Goal: Task Accomplishment & Management: Manage account settings

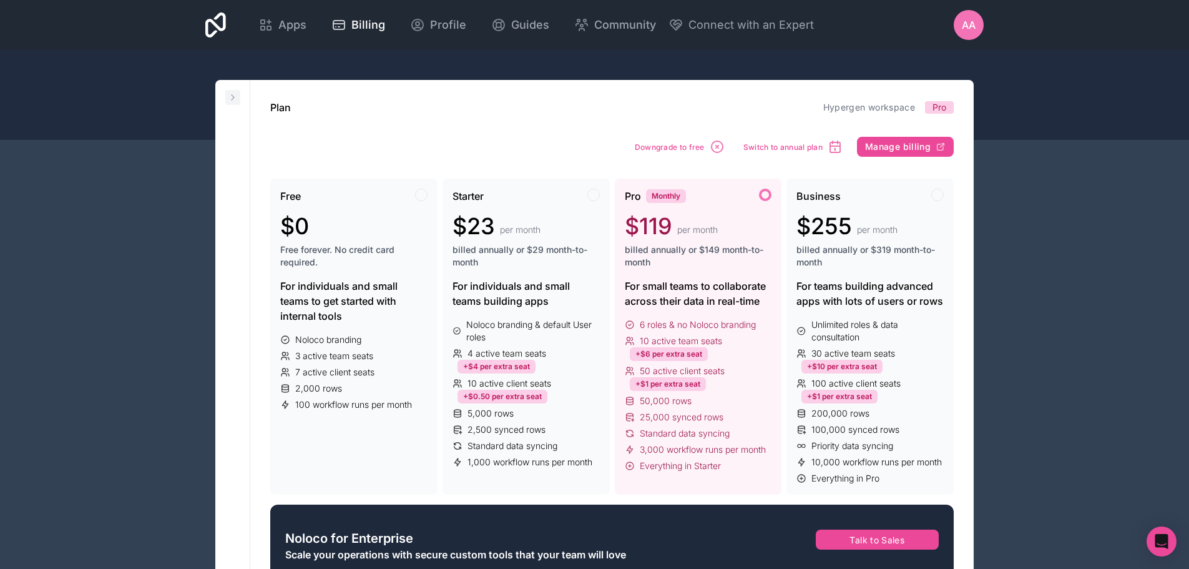
click at [235, 95] on icon at bounding box center [233, 97] width 10 height 10
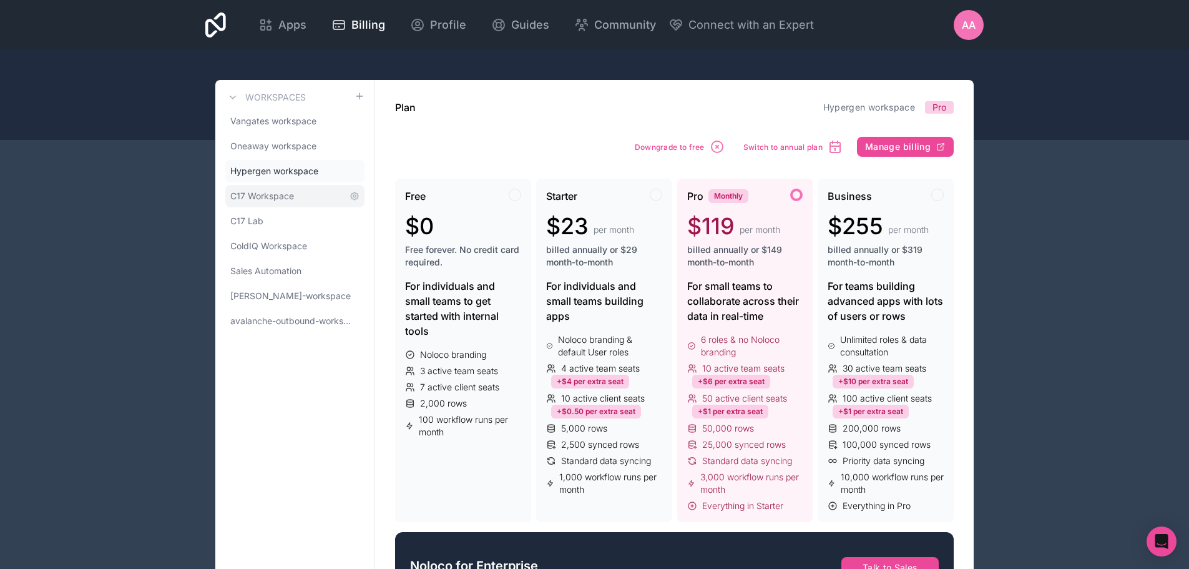
click at [283, 194] on span "C17 Workspace" at bounding box center [262, 196] width 64 height 12
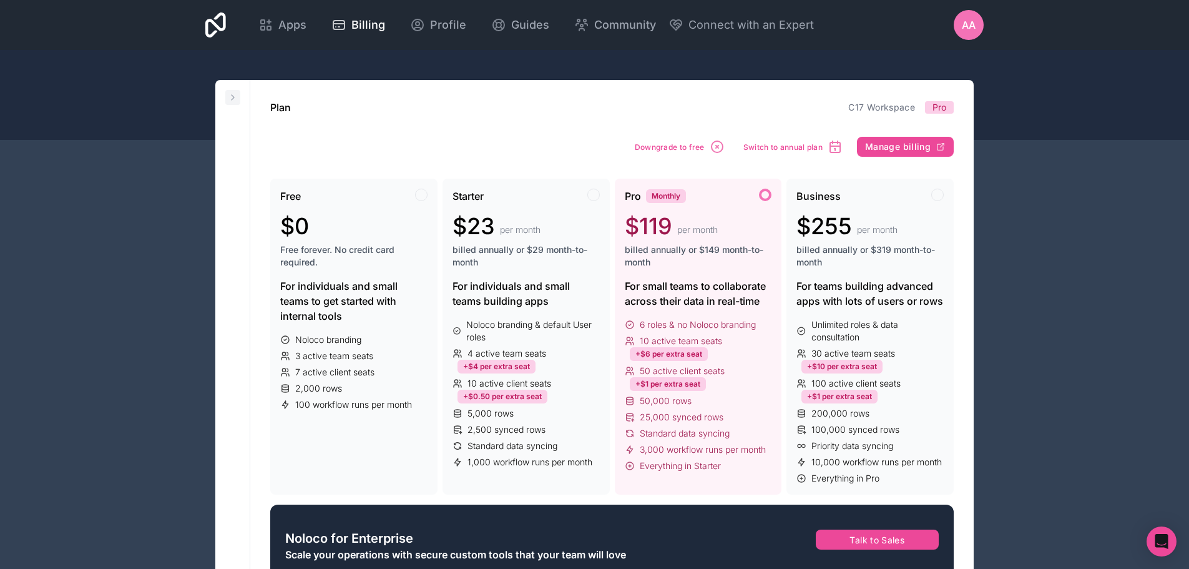
click at [233, 91] on button at bounding box center [232, 97] width 15 height 15
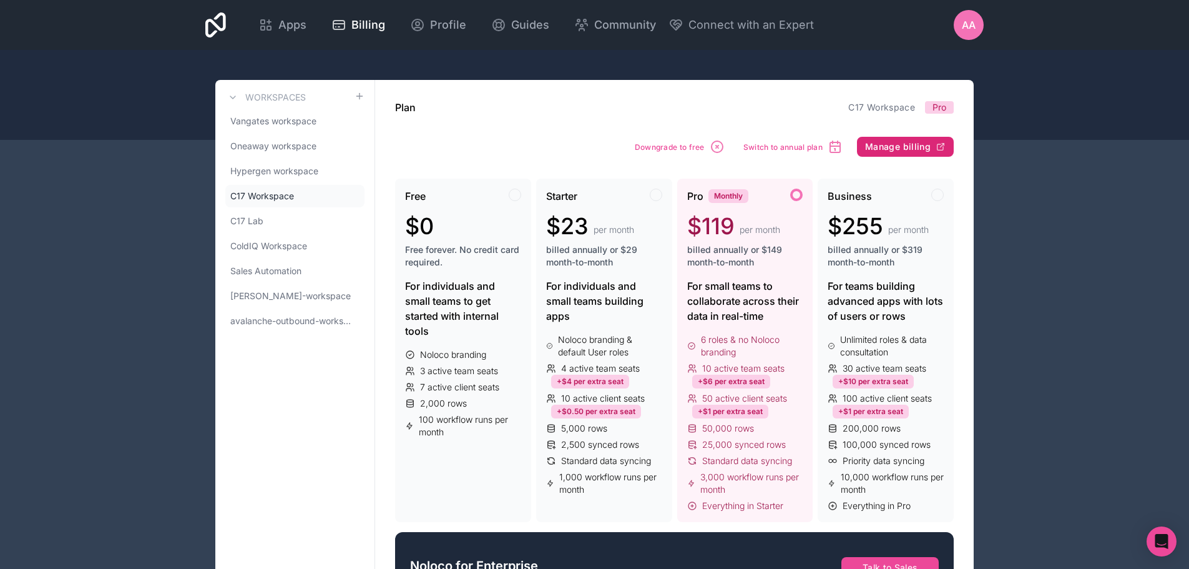
click at [879, 147] on span "Manage billing" at bounding box center [898, 146] width 66 height 11
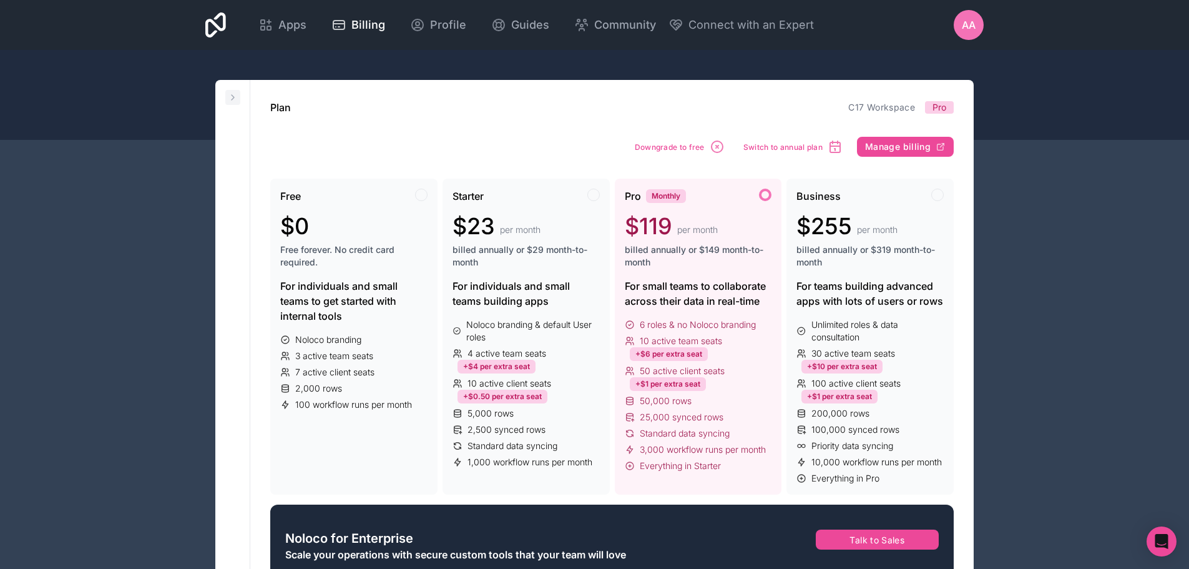
click at [235, 93] on icon at bounding box center [233, 97] width 10 height 10
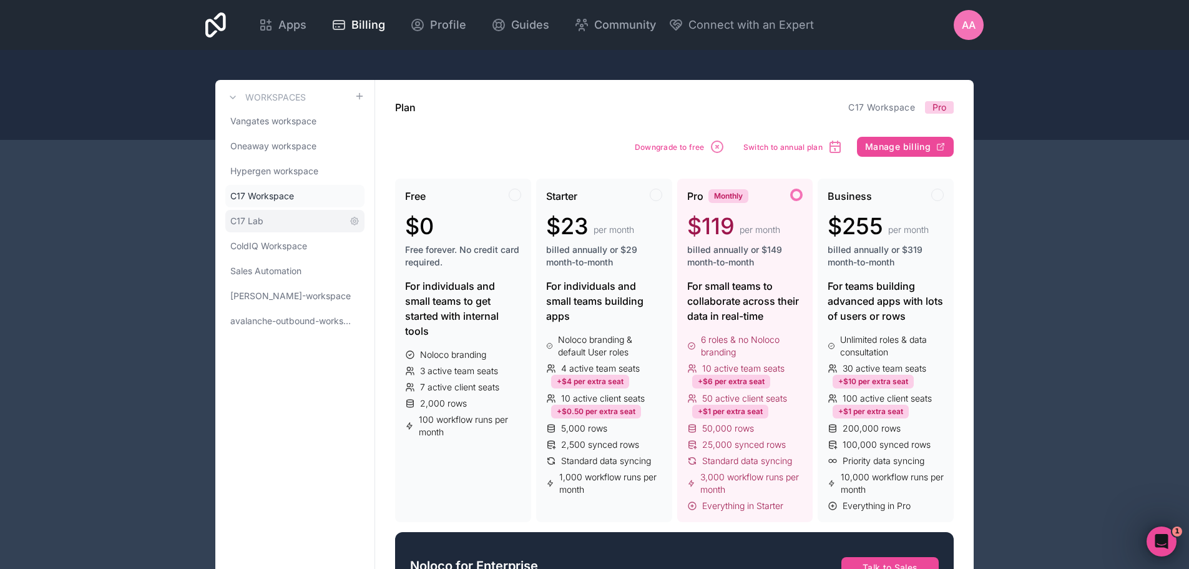
click at [263, 212] on link "C17 Lab" at bounding box center [294, 221] width 139 height 22
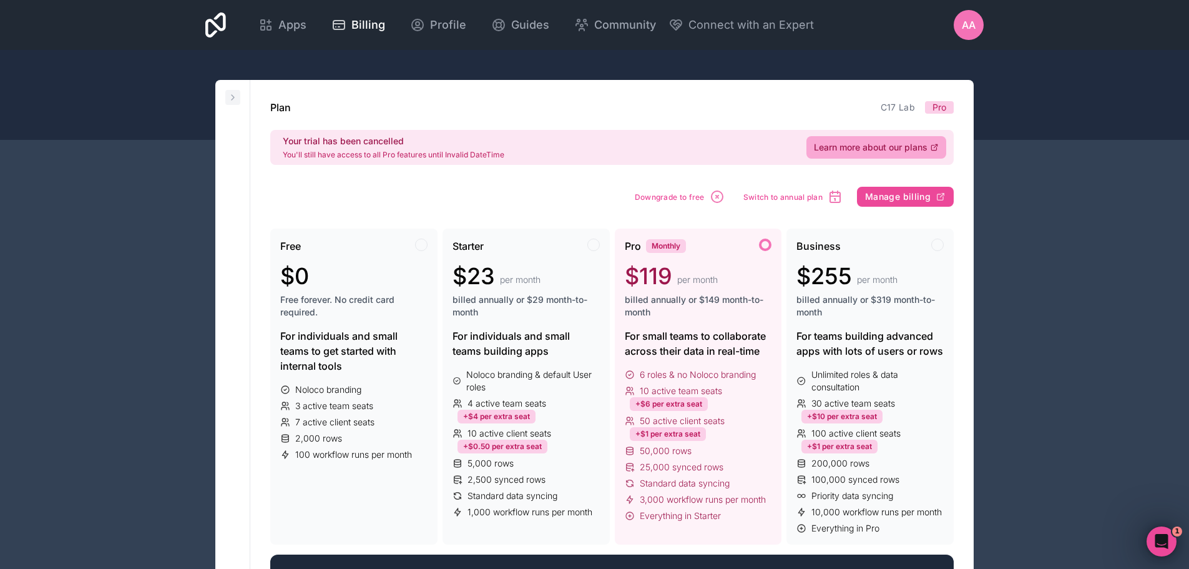
click at [228, 100] on icon at bounding box center [233, 97] width 10 height 10
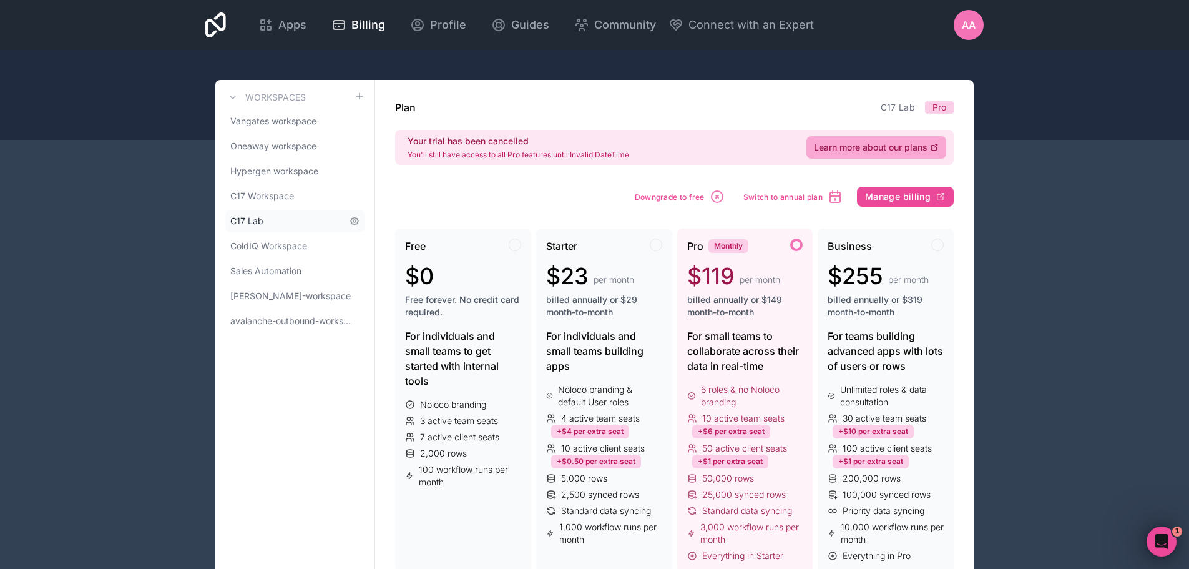
click at [274, 213] on link "C17 Lab" at bounding box center [294, 221] width 139 height 22
click at [899, 193] on span "Manage billing" at bounding box center [898, 196] width 66 height 11
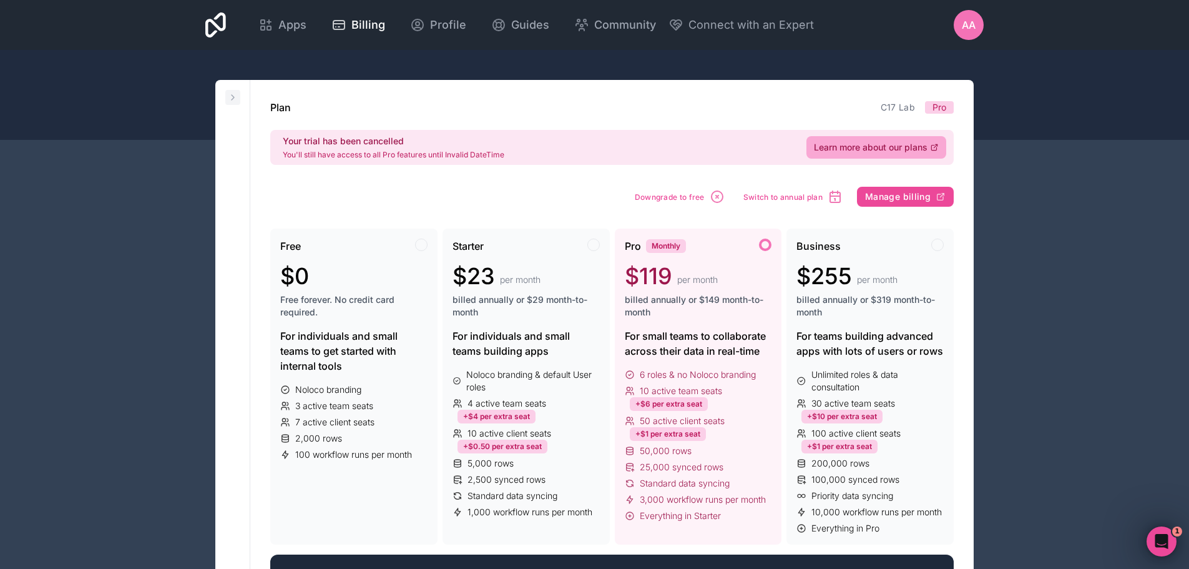
click at [238, 92] on button at bounding box center [232, 97] width 15 height 15
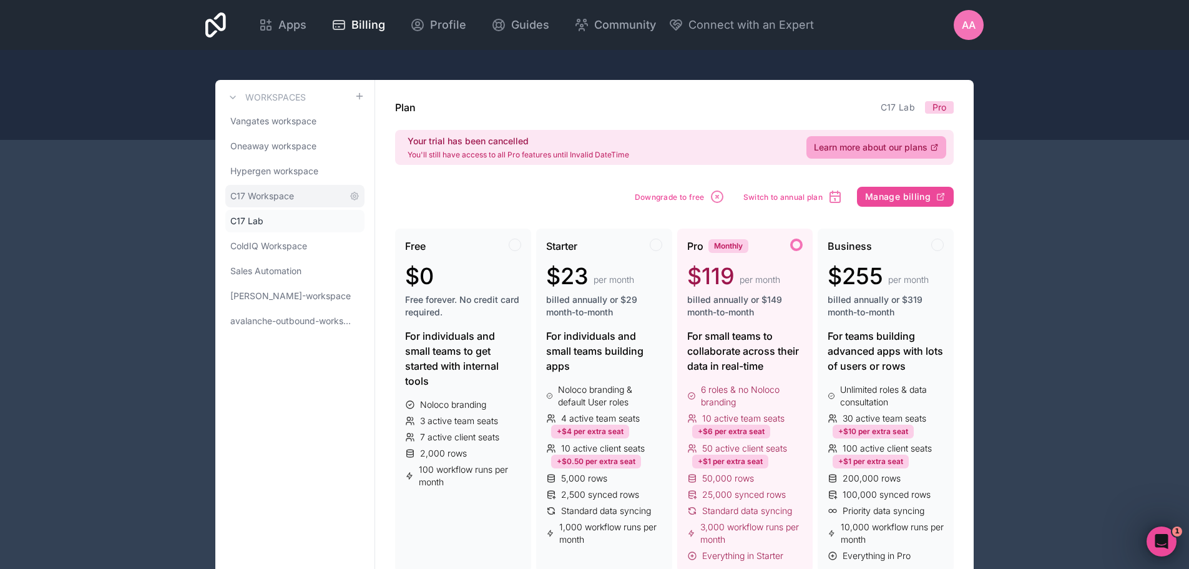
click at [290, 198] on span "C17 Workspace" at bounding box center [262, 196] width 64 height 12
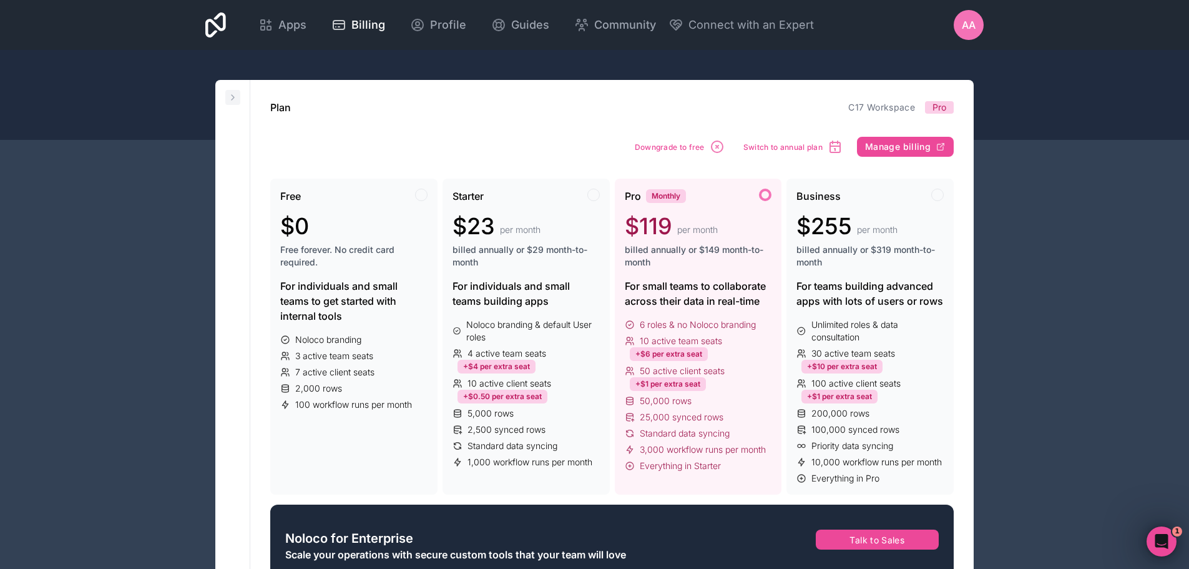
click at [235, 96] on icon at bounding box center [233, 97] width 10 height 10
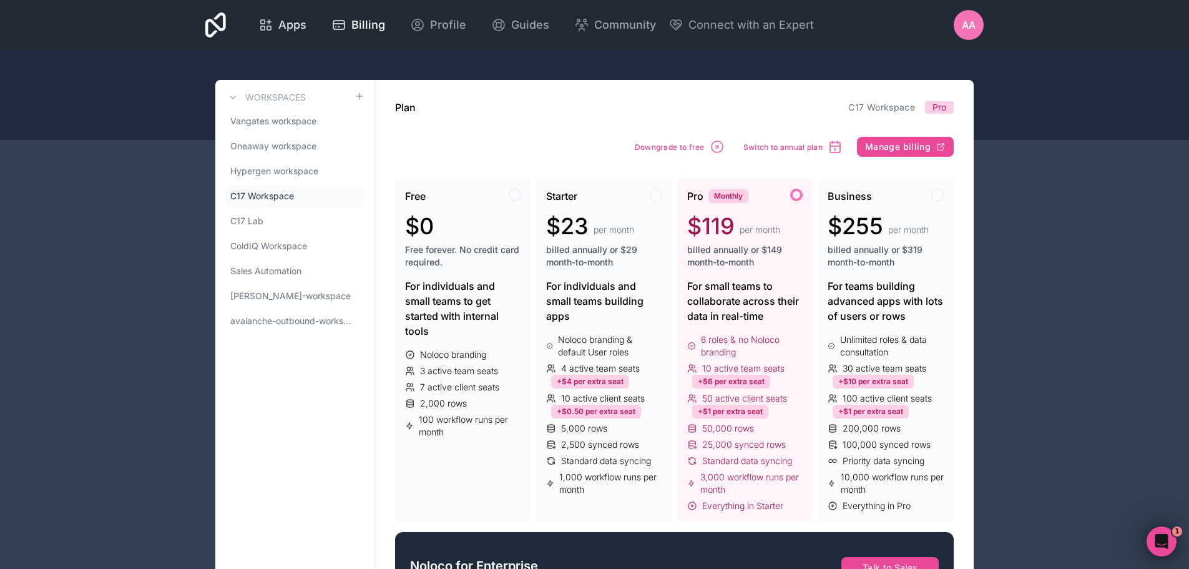
click at [285, 25] on span "Apps" at bounding box center [292, 24] width 28 height 17
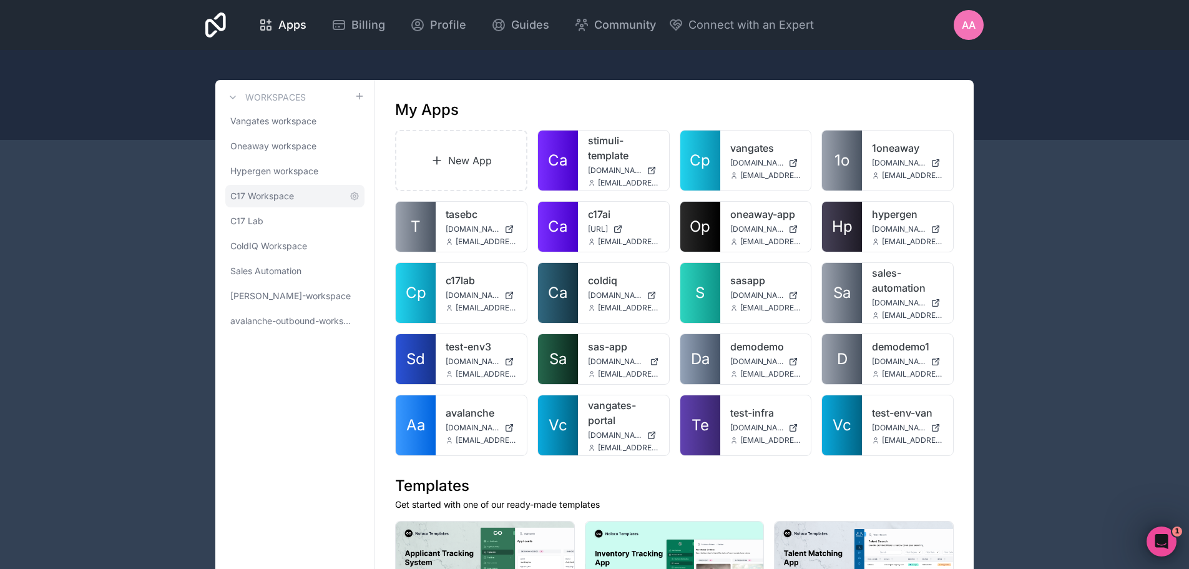
click at [280, 190] on span "C17 Workspace" at bounding box center [262, 196] width 64 height 12
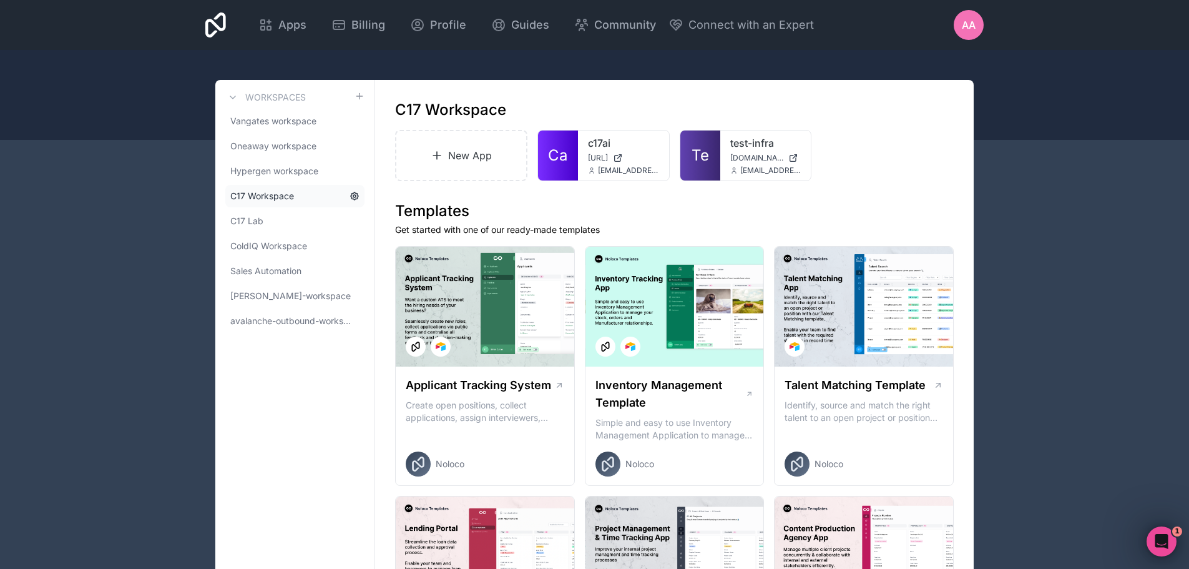
click at [356, 199] on icon at bounding box center [354, 195] width 7 height 7
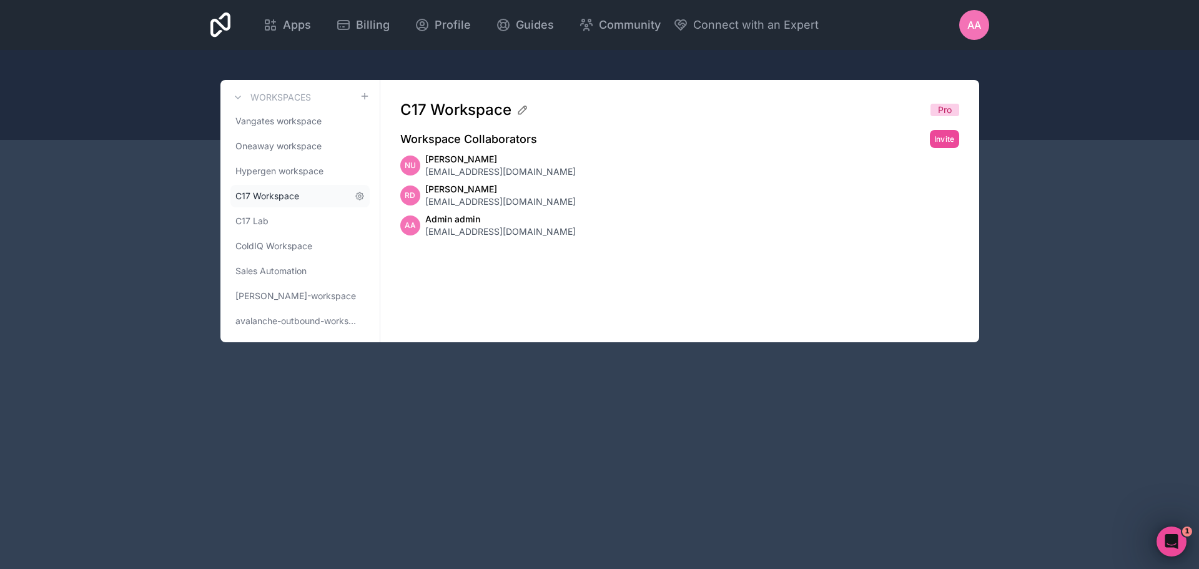
click at [302, 190] on link "C17 Workspace" at bounding box center [299, 196] width 139 height 22
click at [341, 21] on icon at bounding box center [343, 25] width 11 height 9
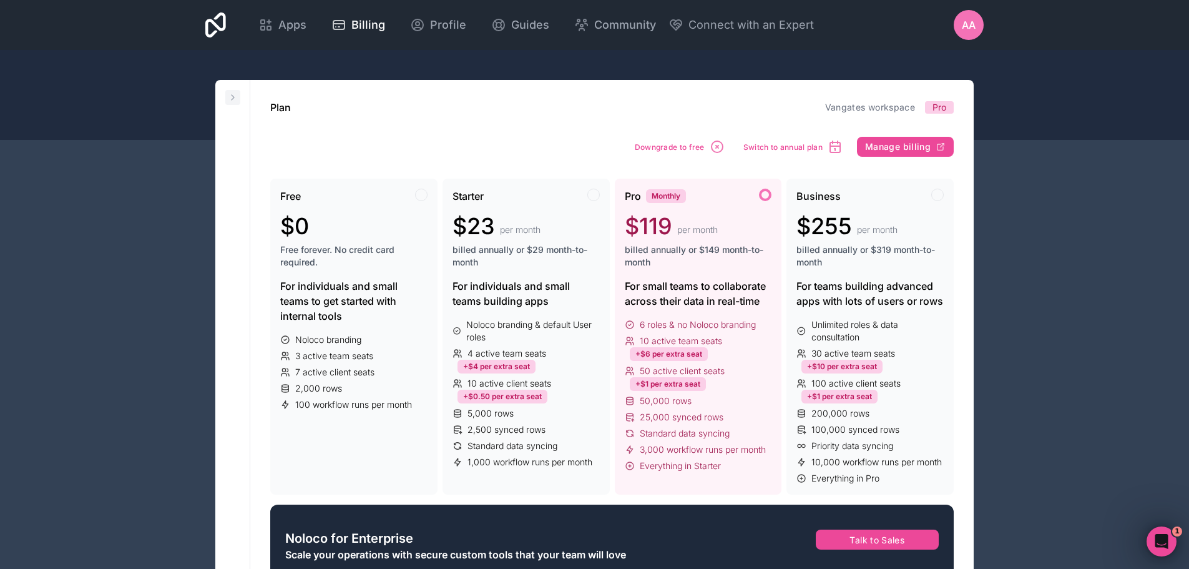
click at [235, 94] on icon at bounding box center [233, 97] width 10 height 10
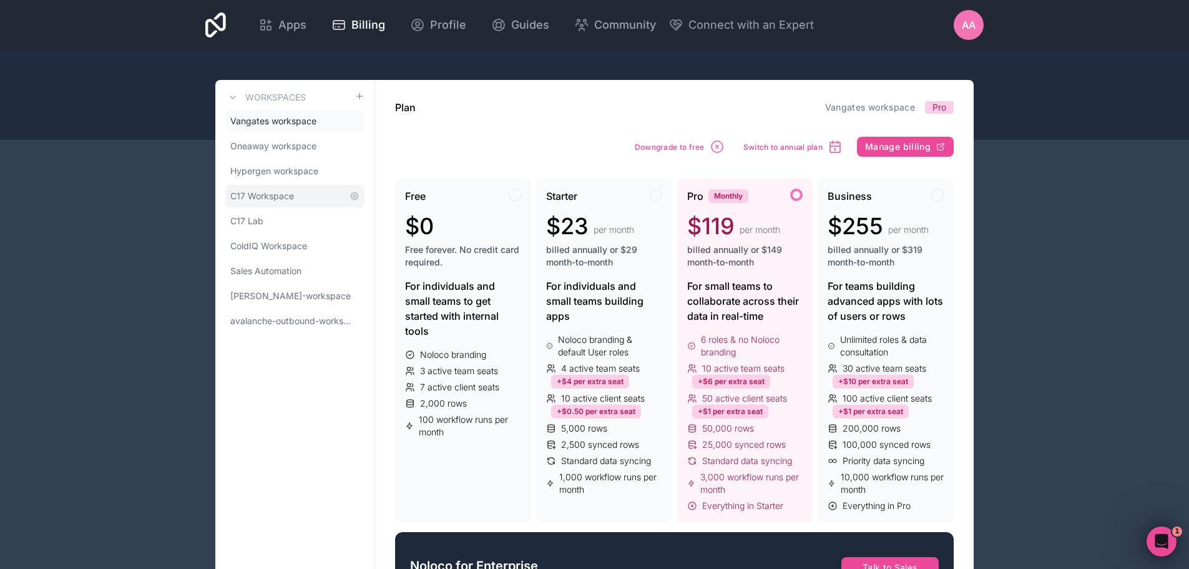
click at [291, 195] on span "C17 Workspace" at bounding box center [262, 196] width 64 height 12
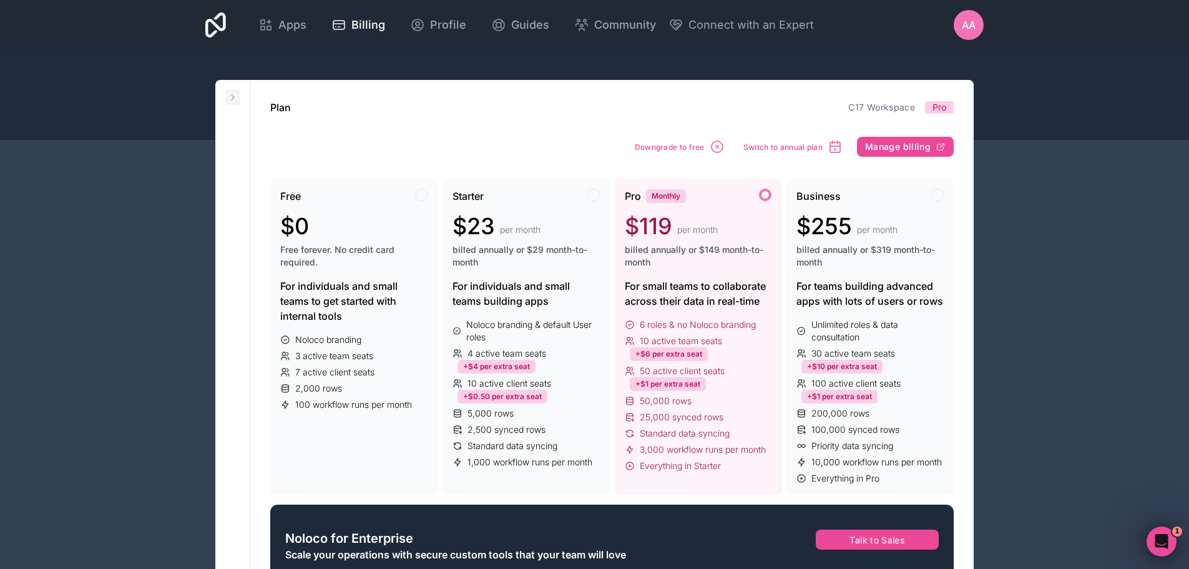
click at [230, 94] on icon at bounding box center [233, 97] width 10 height 10
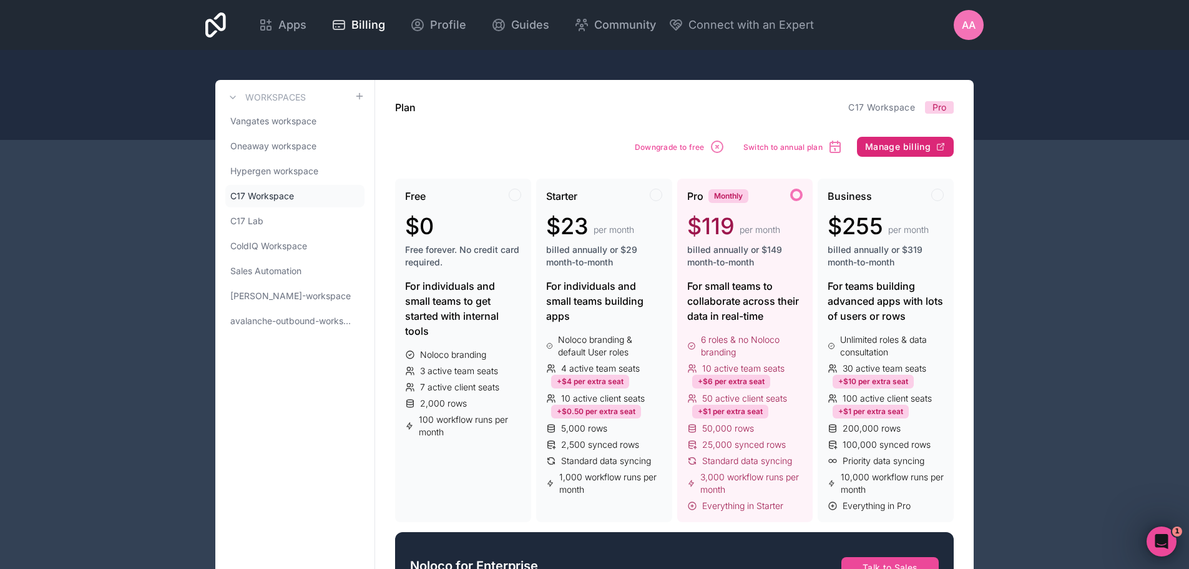
click at [913, 150] on span "Manage billing" at bounding box center [898, 146] width 66 height 11
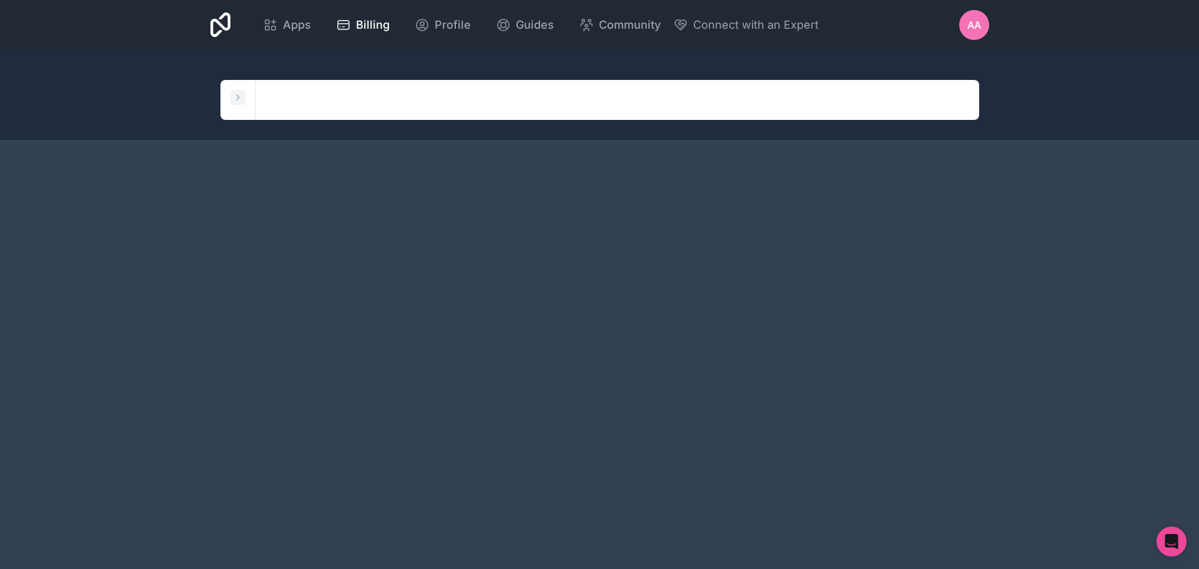
click at [243, 96] on button at bounding box center [237, 97] width 15 height 15
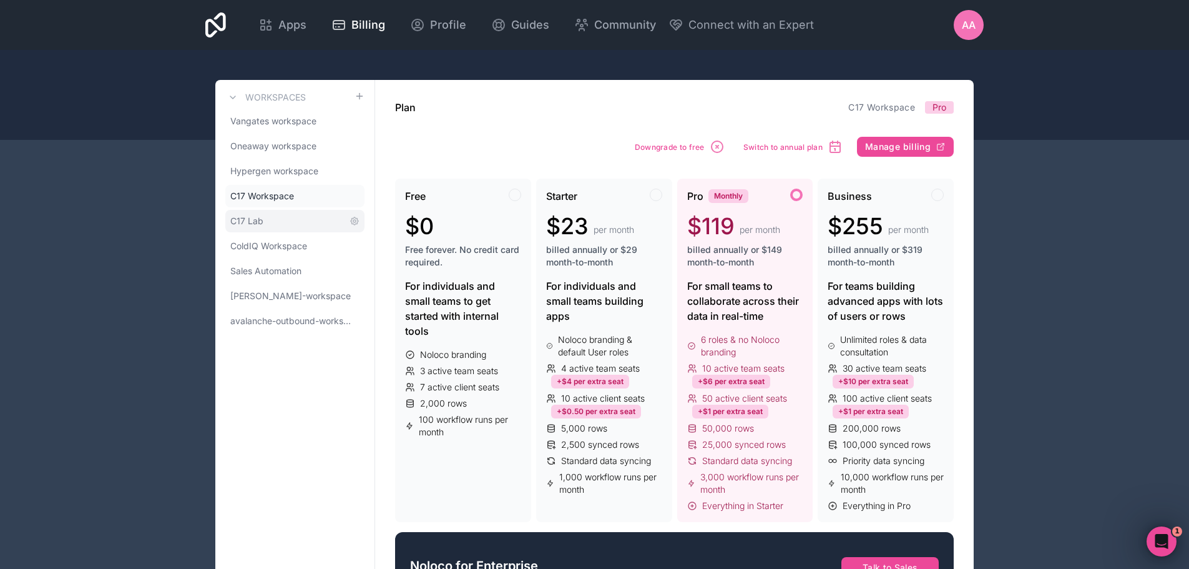
click at [257, 220] on span "C17 Lab" at bounding box center [246, 221] width 33 height 12
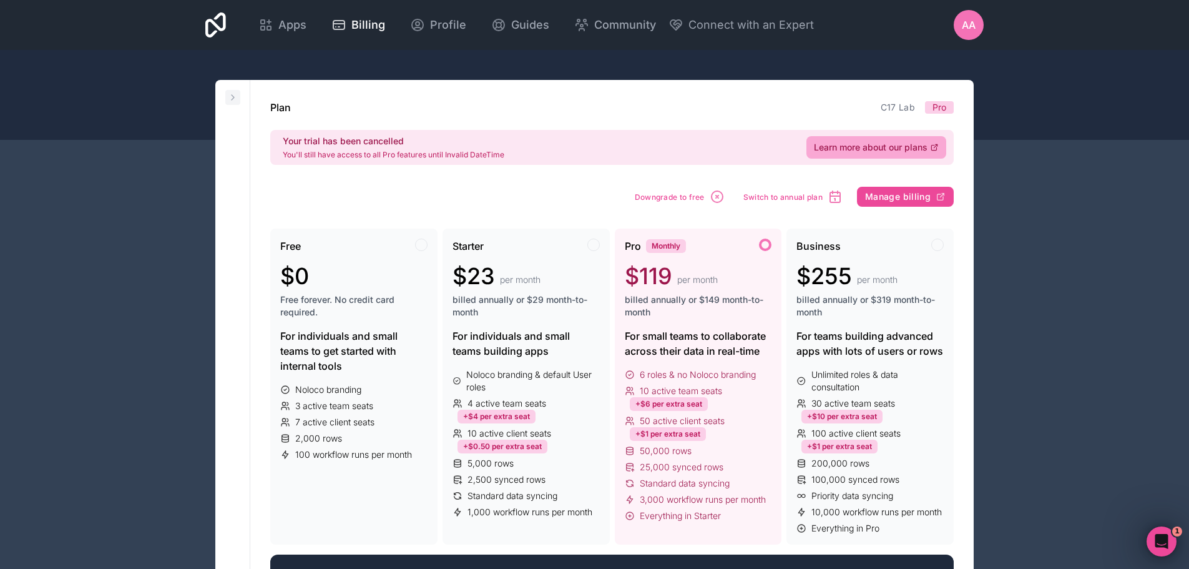
click at [234, 101] on icon at bounding box center [233, 97] width 10 height 10
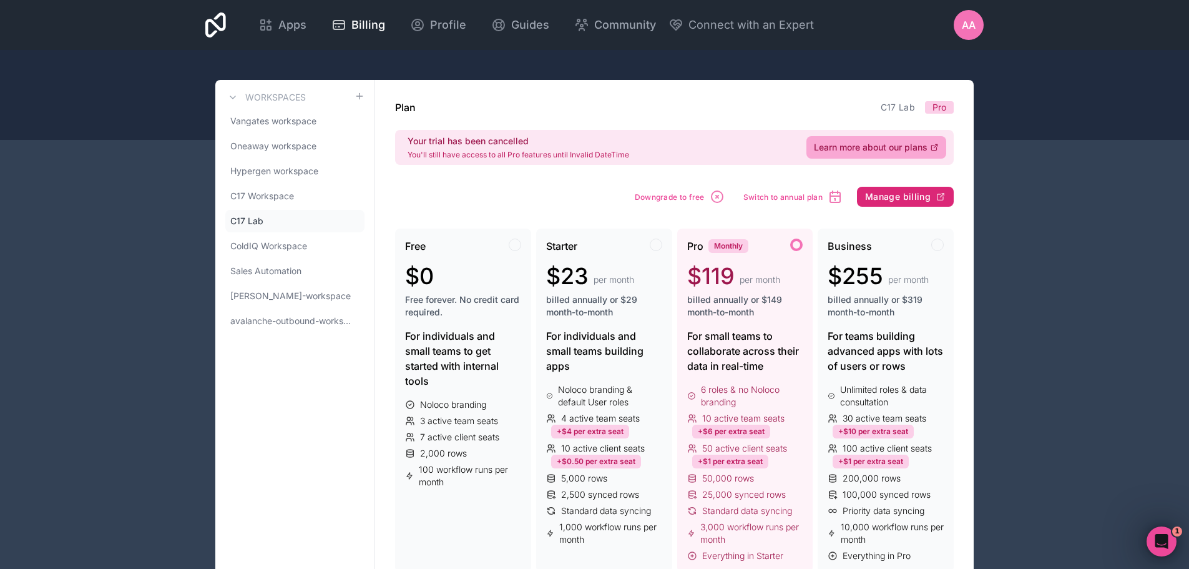
click at [893, 196] on span "Manage billing" at bounding box center [898, 196] width 66 height 11
